Goal: Find specific page/section: Find specific page/section

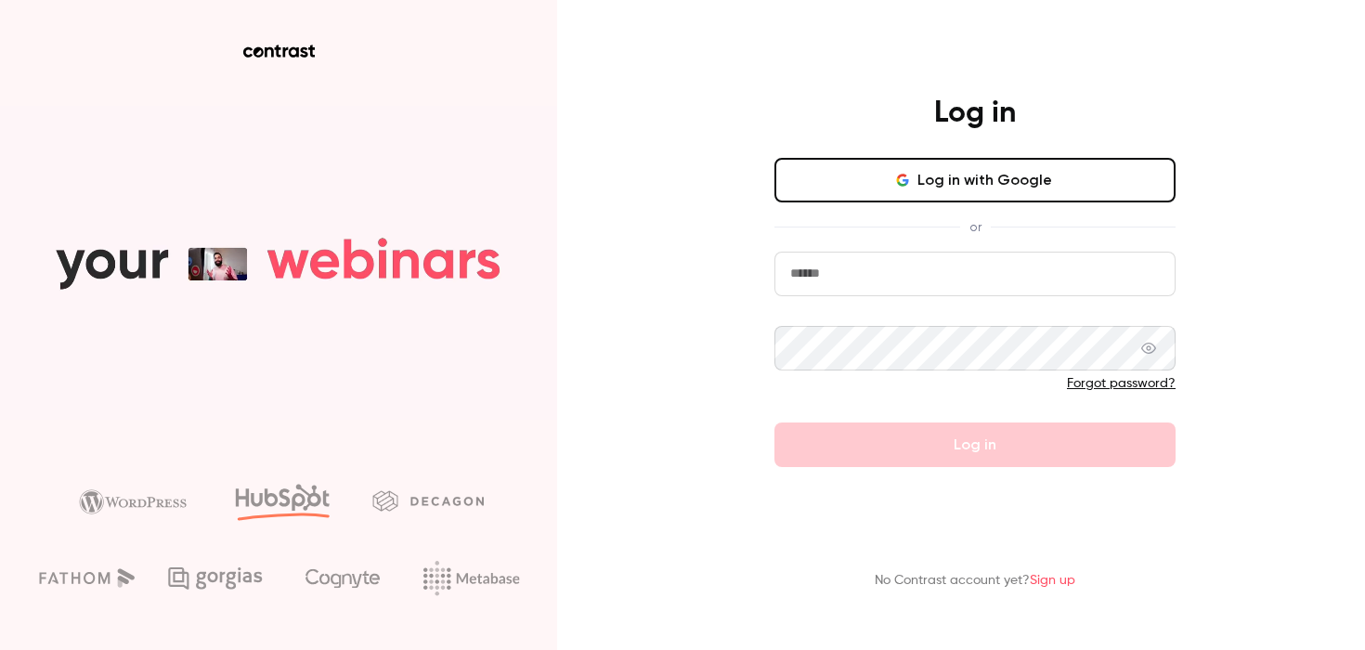
type input "**********"
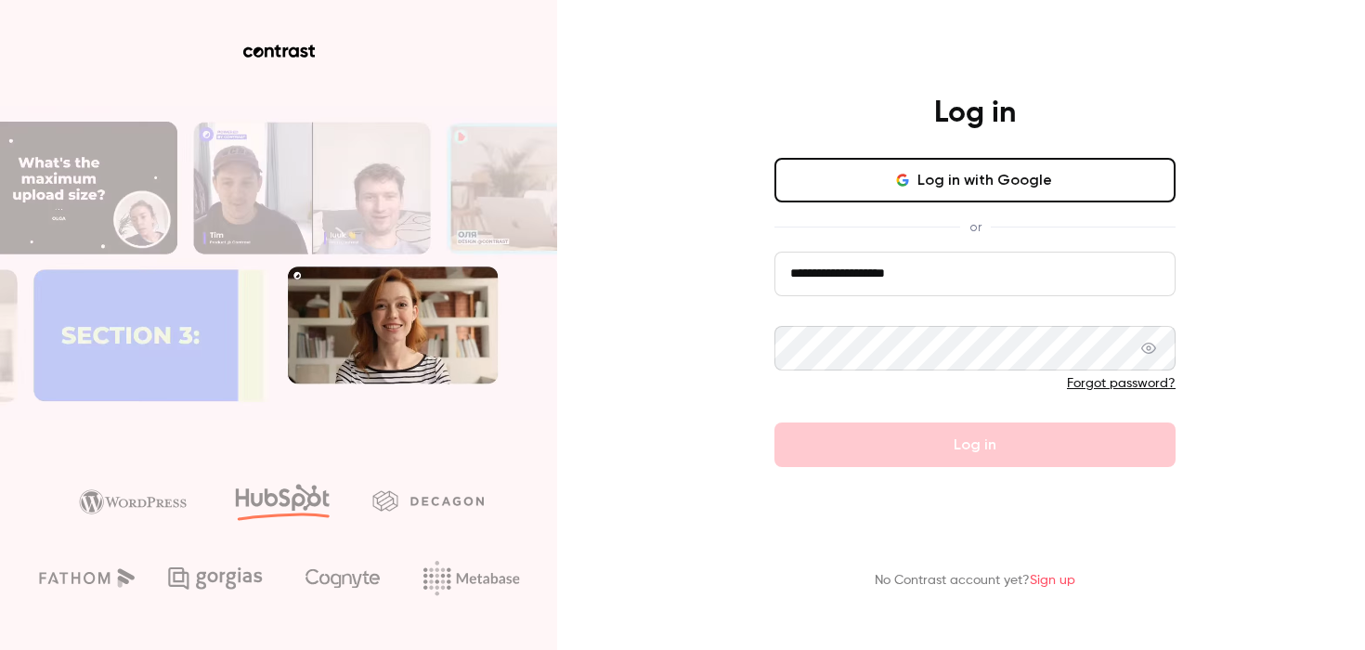
click at [997, 375] on div "Forgot password?" at bounding box center [975, 383] width 401 height 19
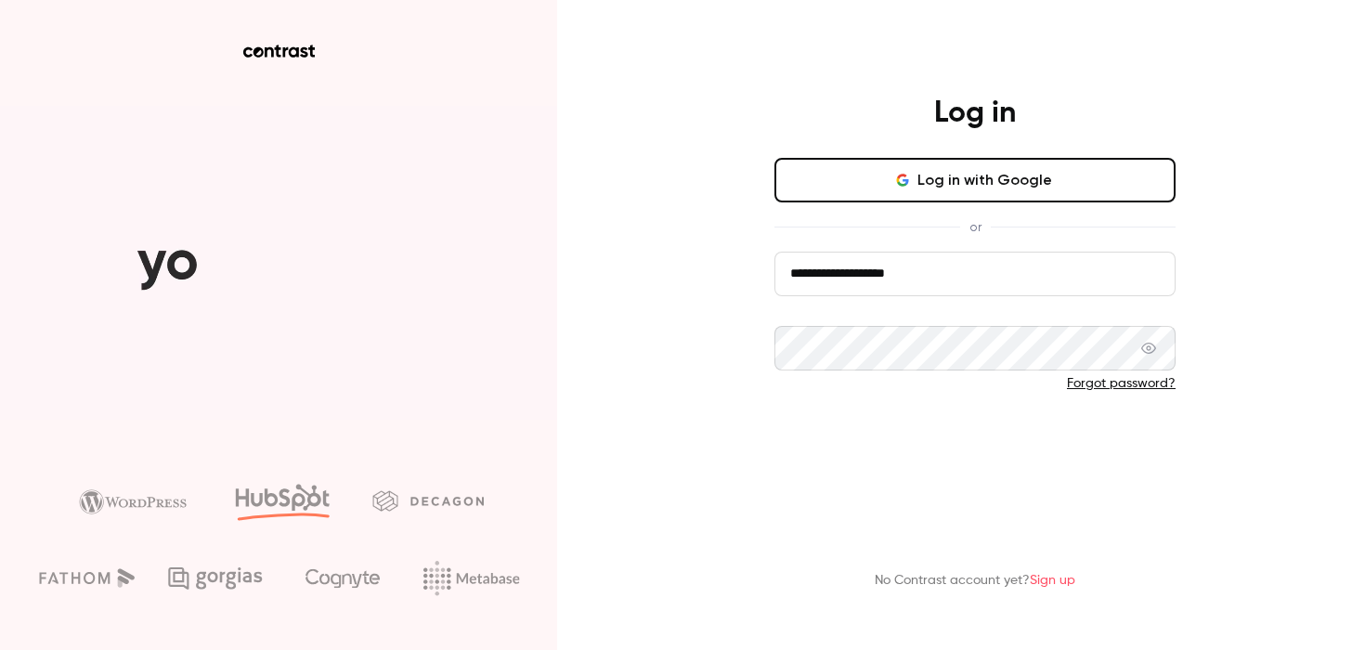
click at [928, 427] on button "Log in" at bounding box center [975, 445] width 401 height 45
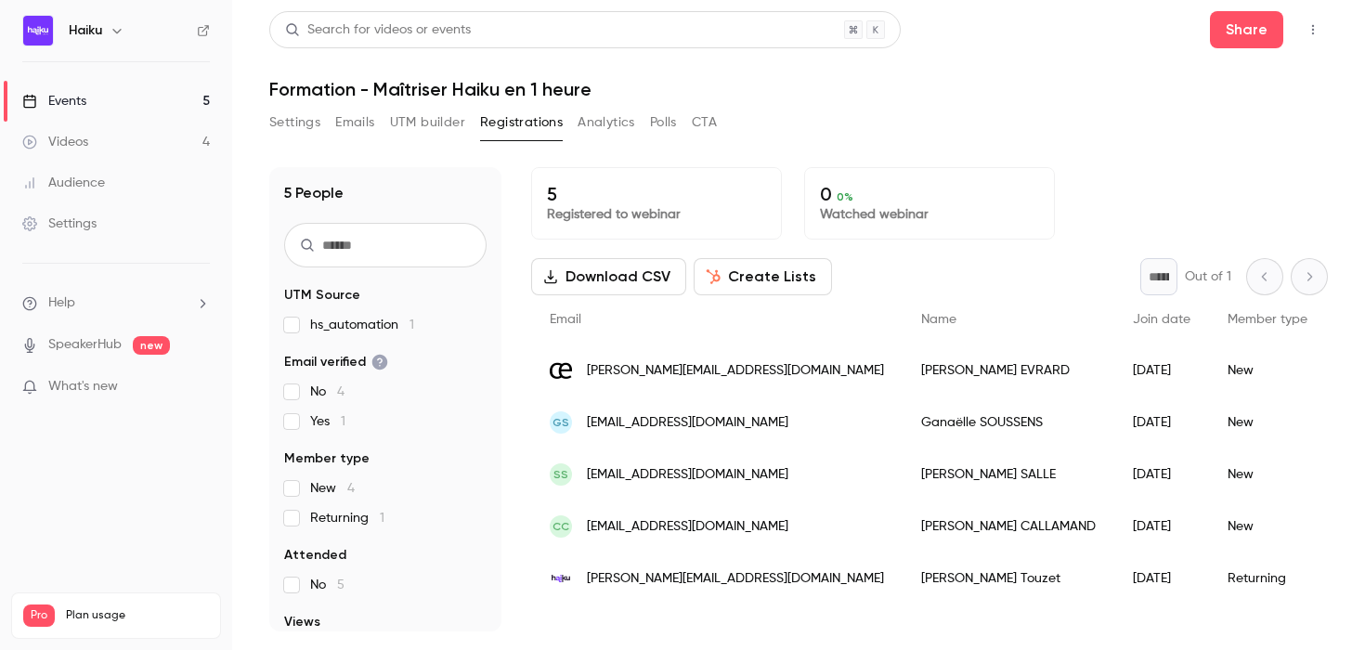
click at [71, 97] on div "Events" at bounding box center [54, 101] width 64 height 19
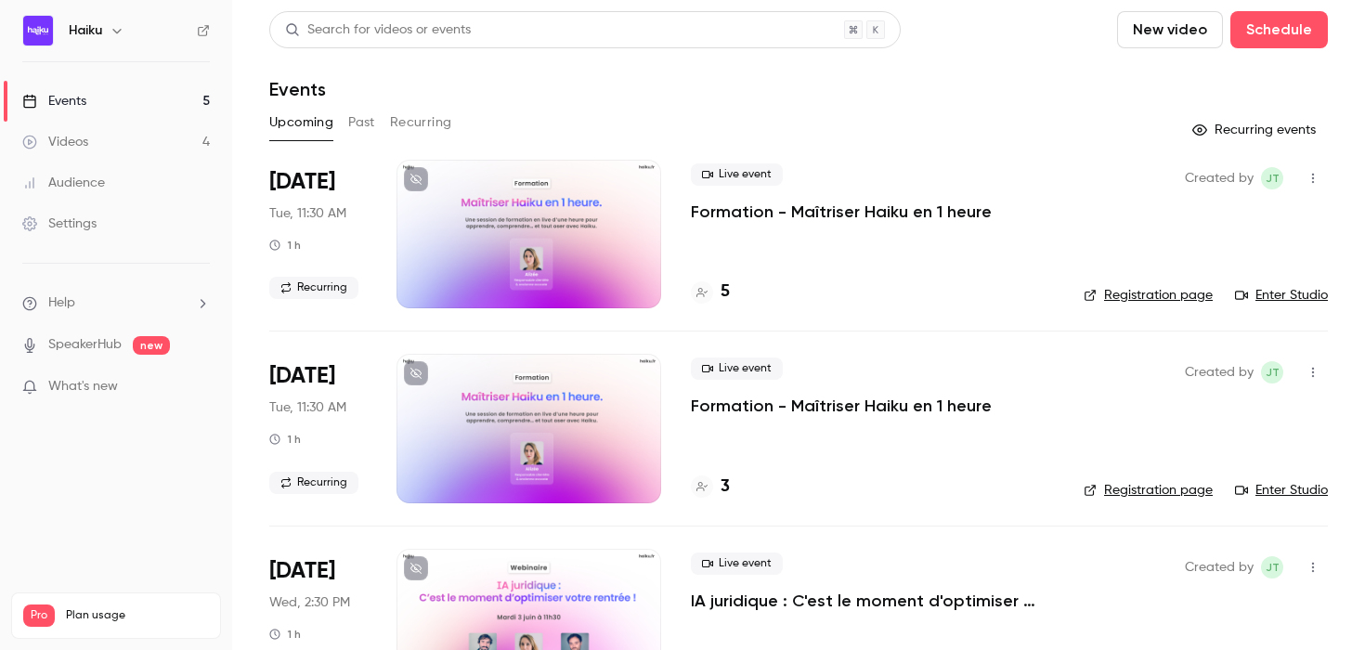
click at [318, 124] on button "Upcoming" at bounding box center [301, 123] width 64 height 30
click at [725, 292] on h4 "5" at bounding box center [725, 292] width 9 height 25
